Goal: Information Seeking & Learning: Learn about a topic

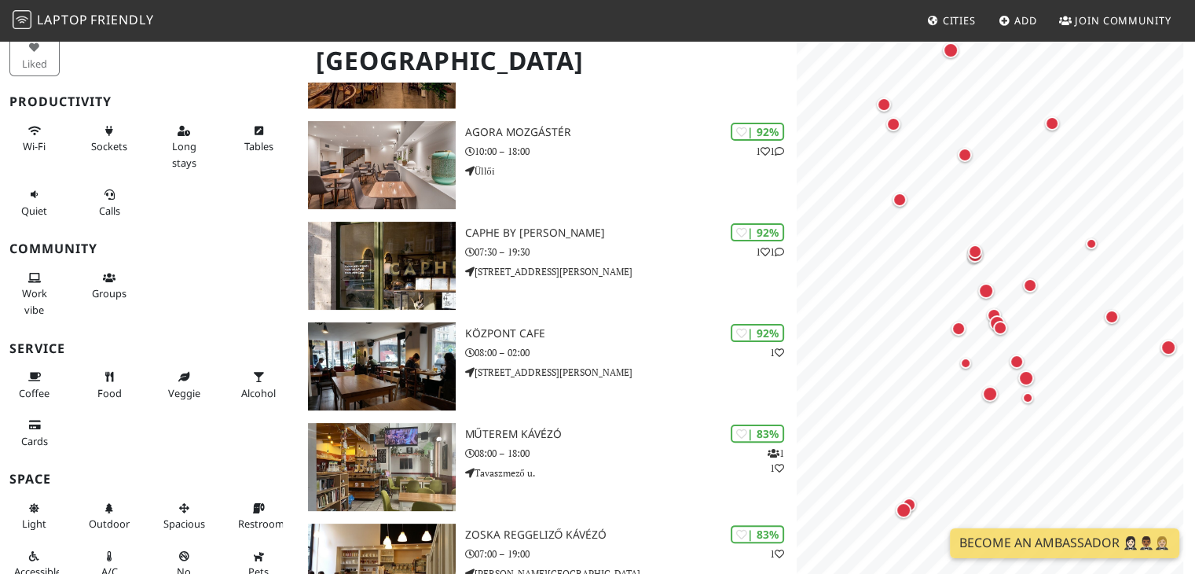
scroll to position [166, 0]
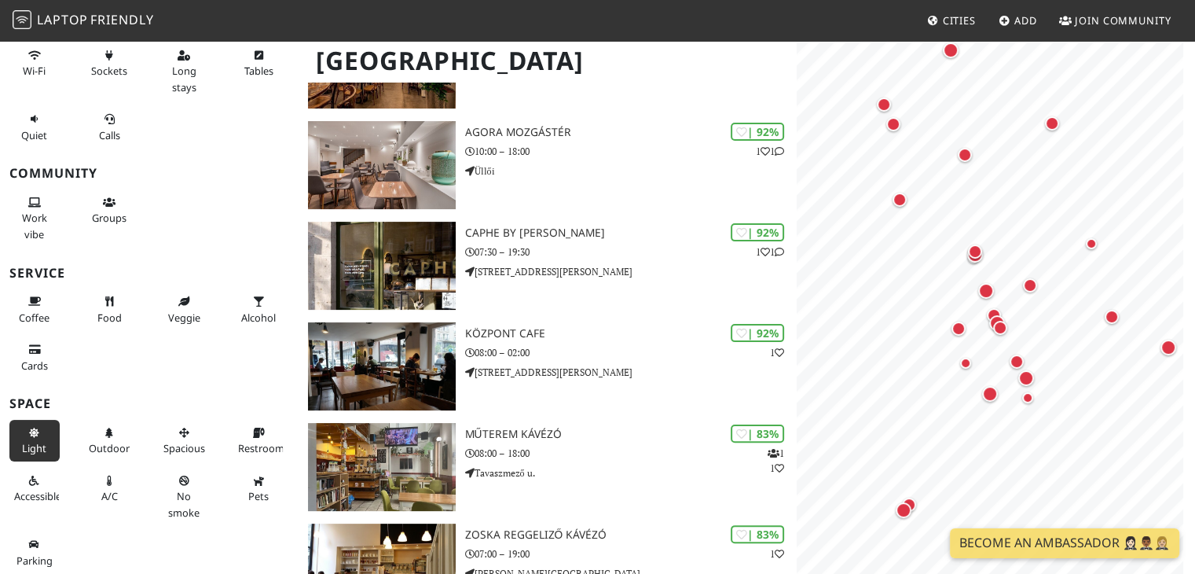
click at [26, 444] on span "Light" at bounding box center [34, 448] width 24 height 14
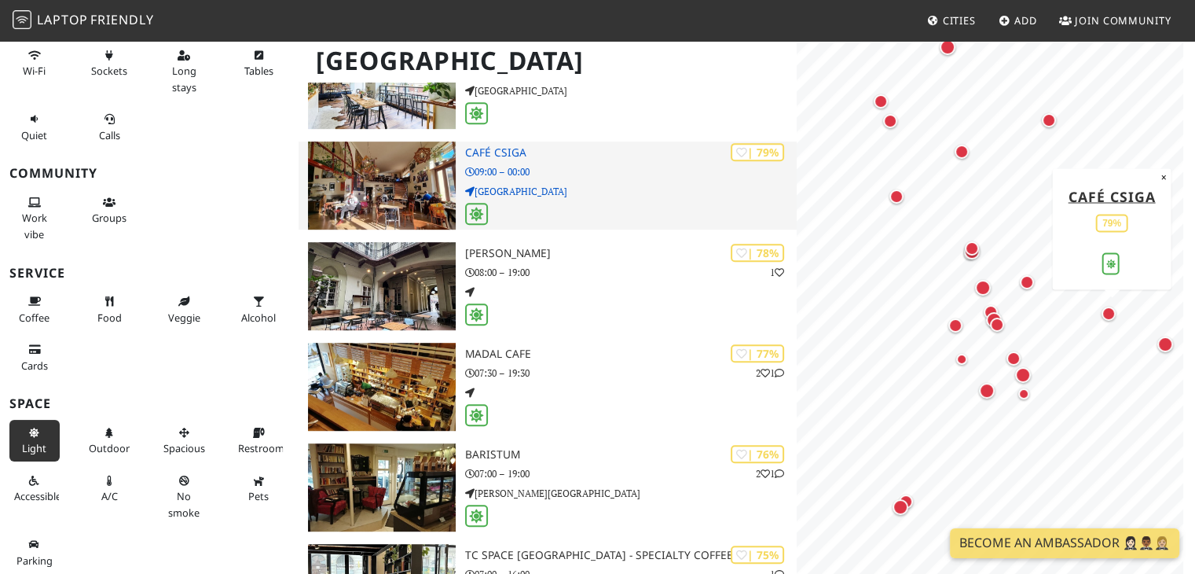
scroll to position [838, 0]
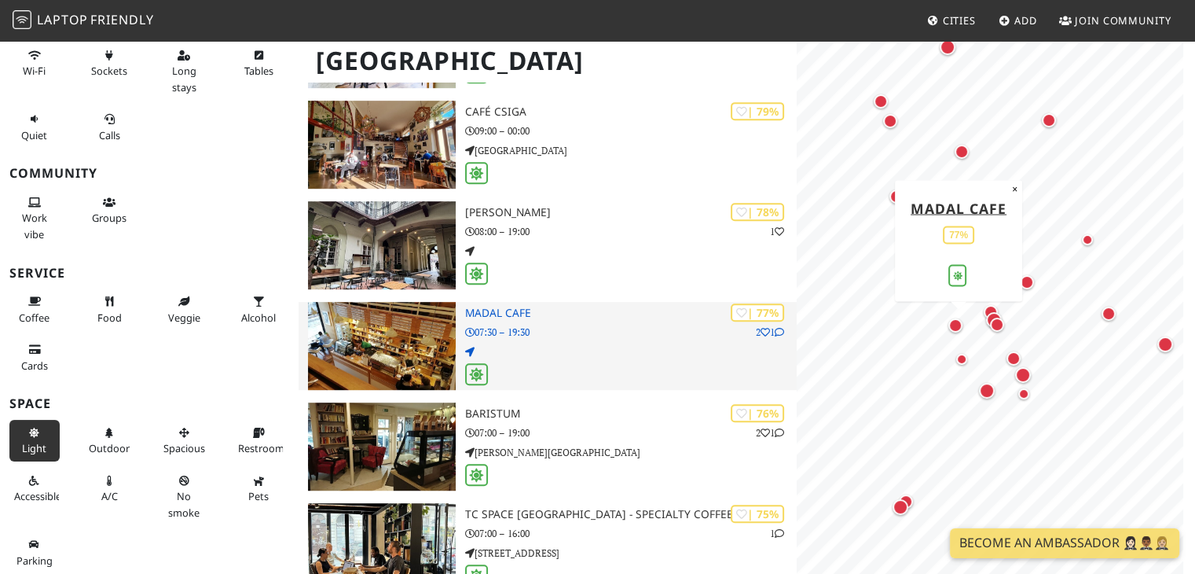
click at [775, 331] on icon at bounding box center [779, 332] width 9 height 9
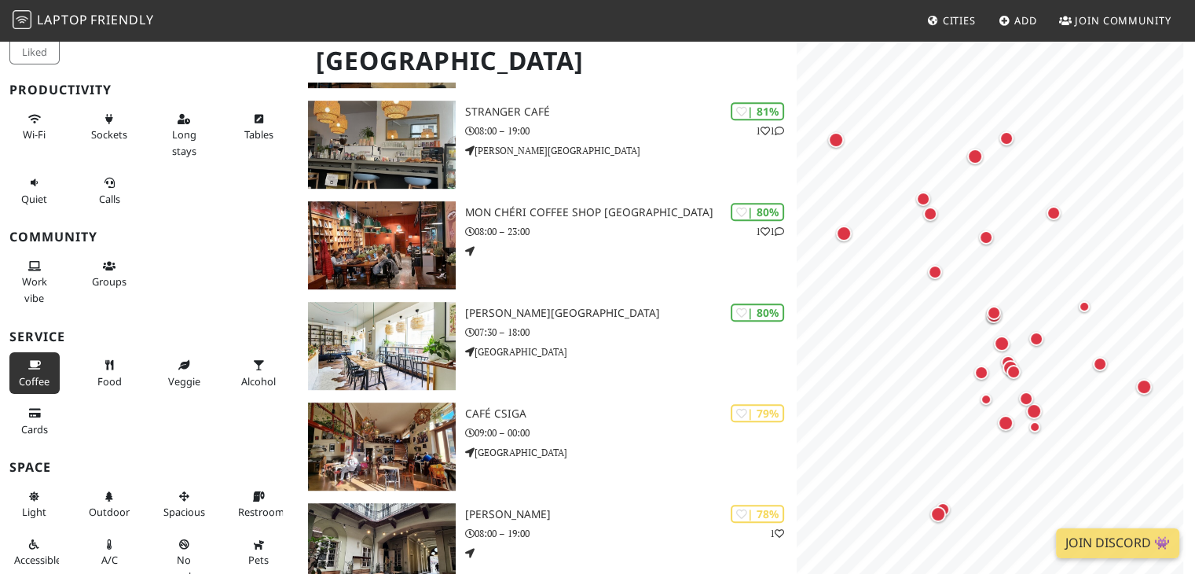
scroll to position [166, 0]
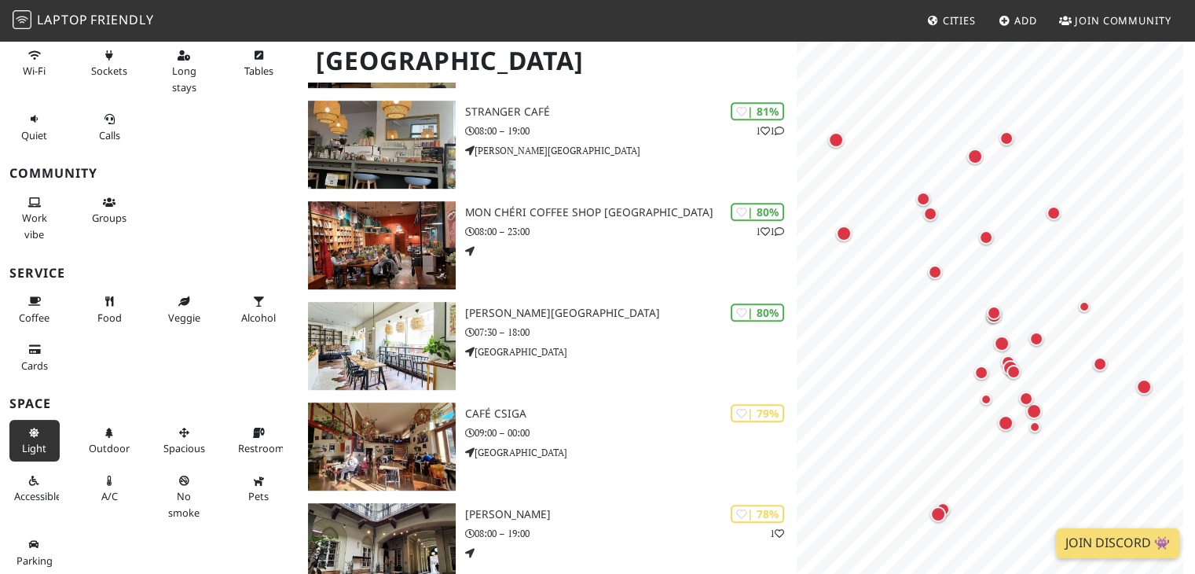
click at [46, 435] on button "Light" at bounding box center [34, 441] width 50 height 42
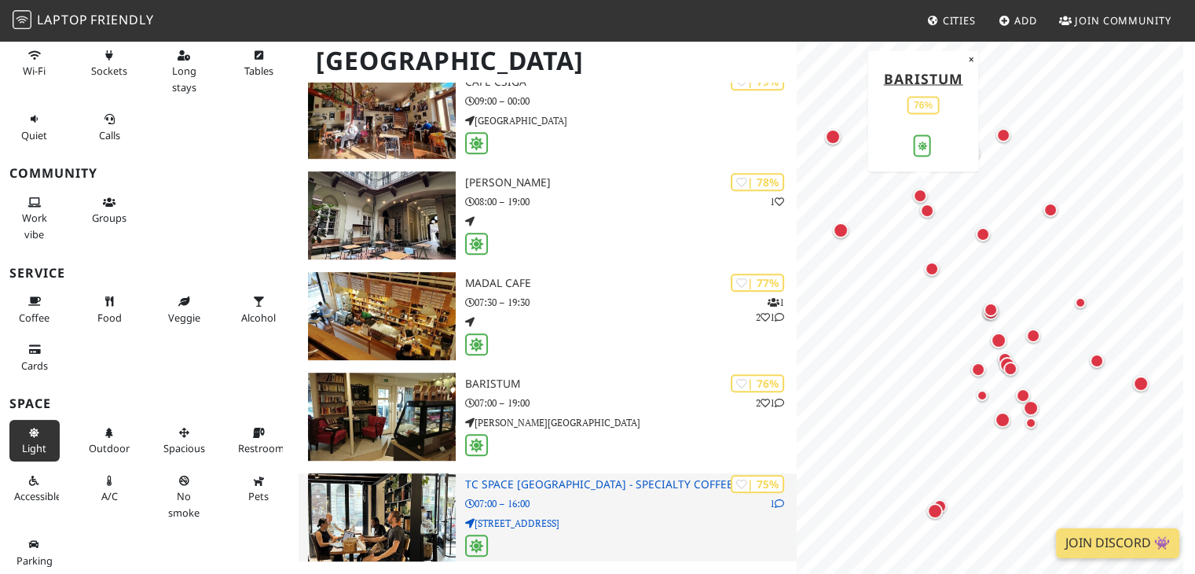
scroll to position [838, 0]
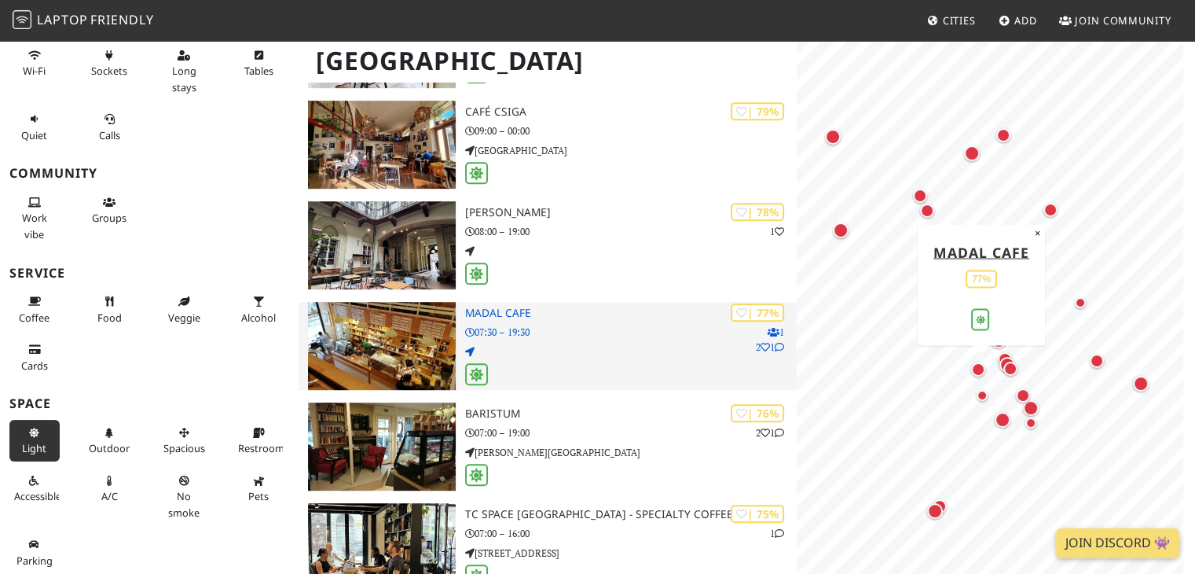
click at [581, 332] on p "07:30 – 19:30" at bounding box center [631, 331] width 332 height 15
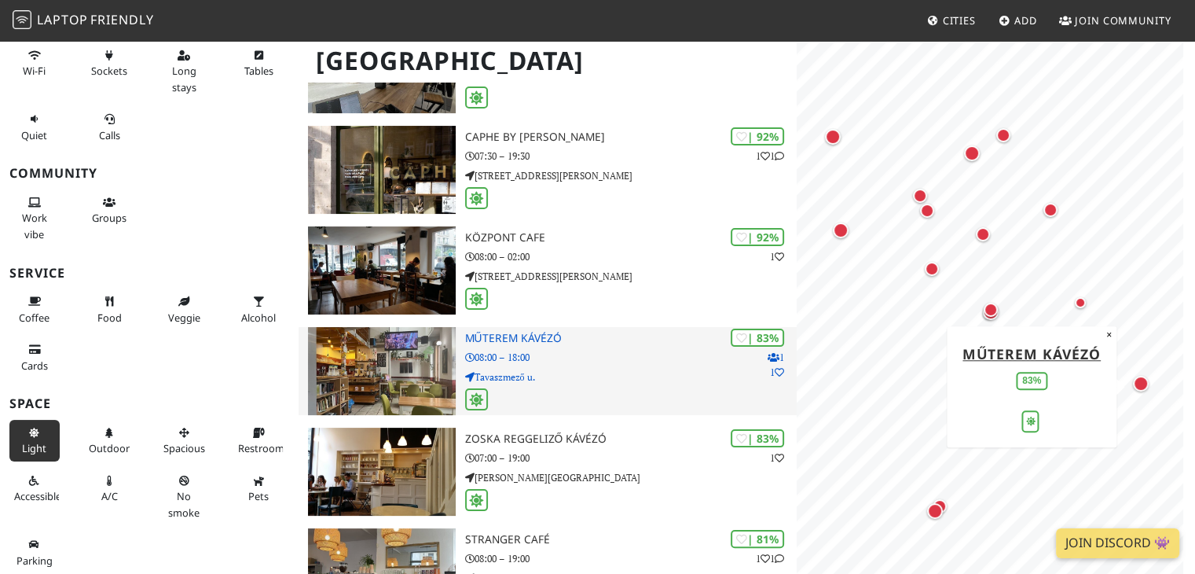
scroll to position [104, 0]
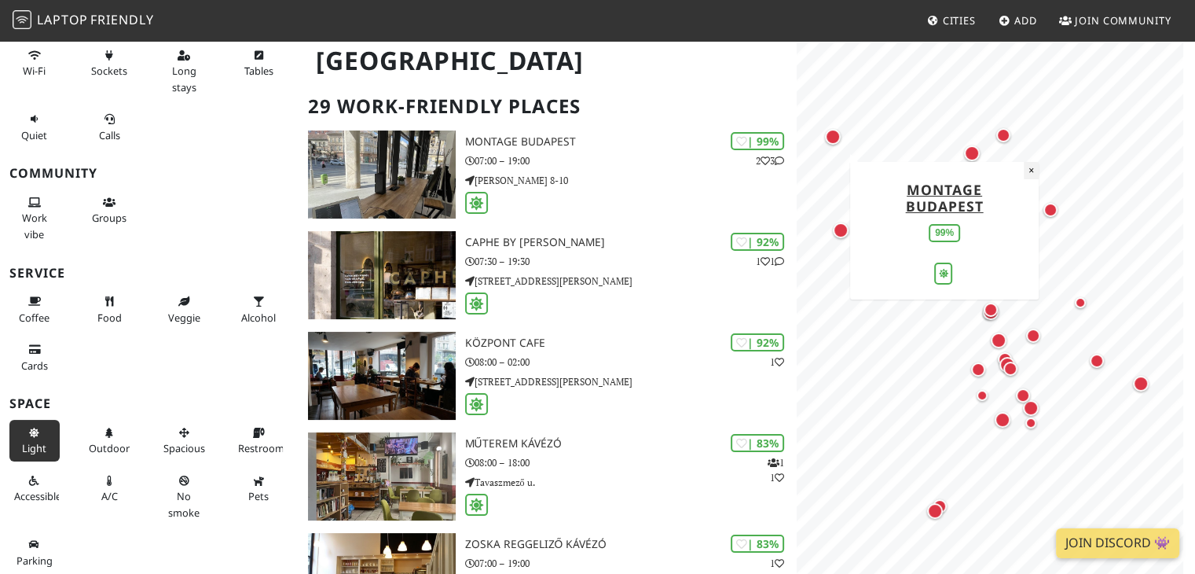
click at [1032, 173] on button "×" at bounding box center [1031, 170] width 15 height 17
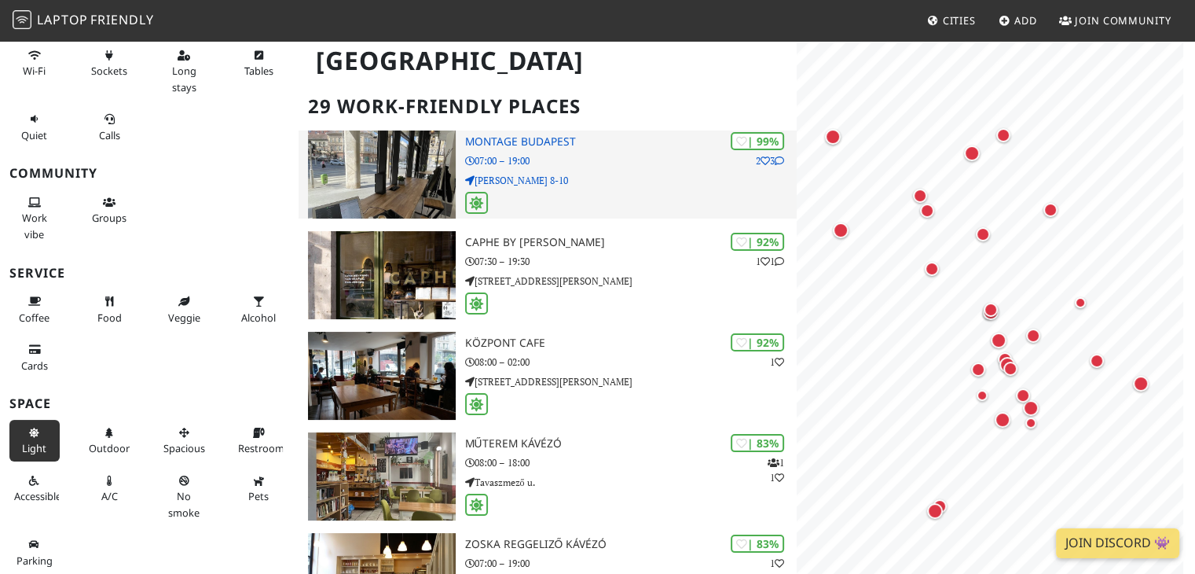
click at [401, 174] on img at bounding box center [381, 174] width 147 height 88
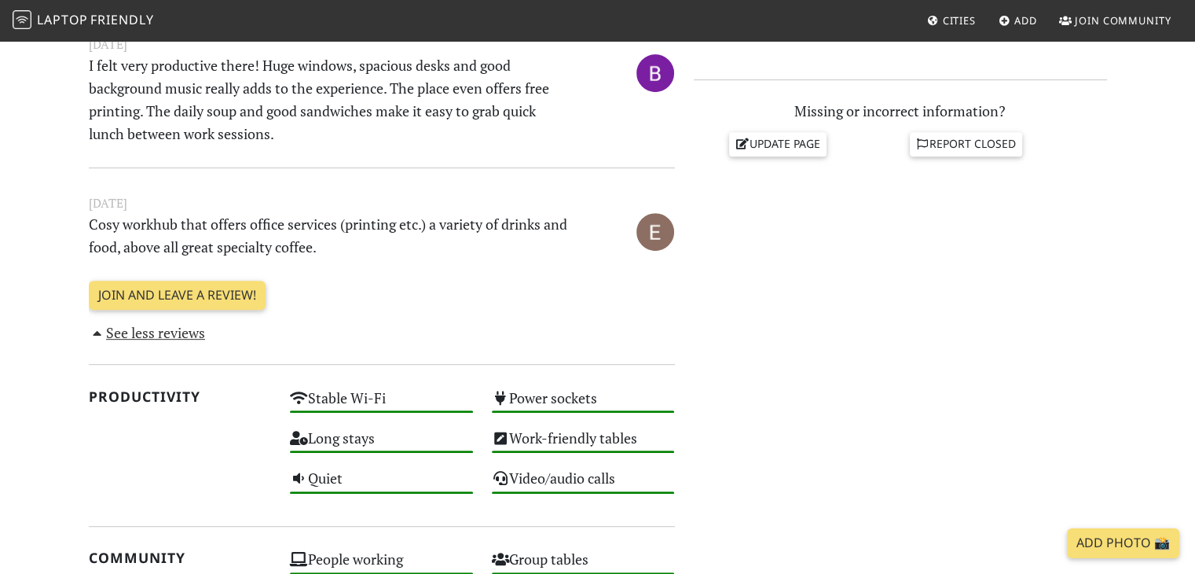
scroll to position [314, 0]
